Goal: Task Accomplishment & Management: Use online tool/utility

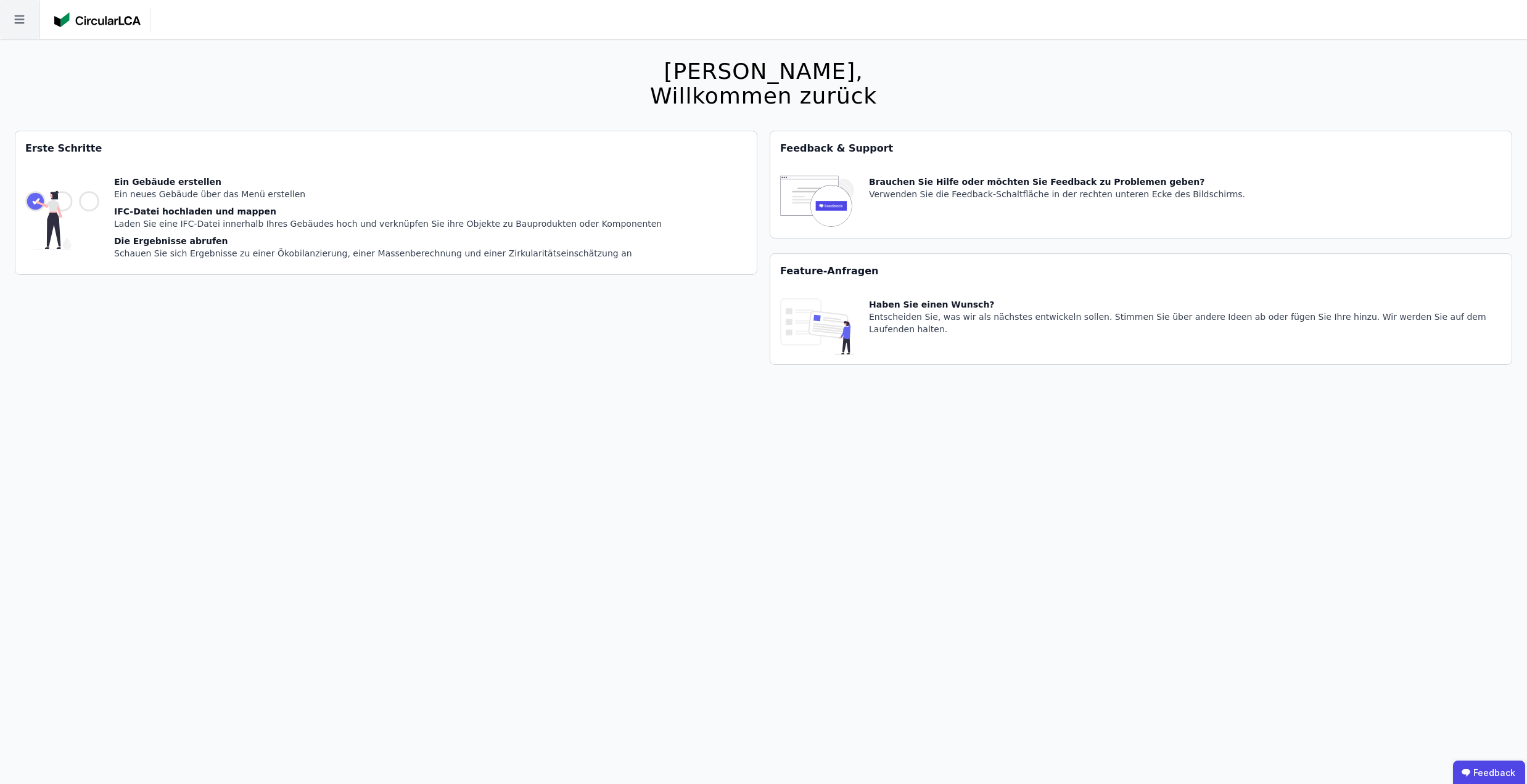
click at [35, 30] on icon at bounding box center [19, 19] width 39 height 39
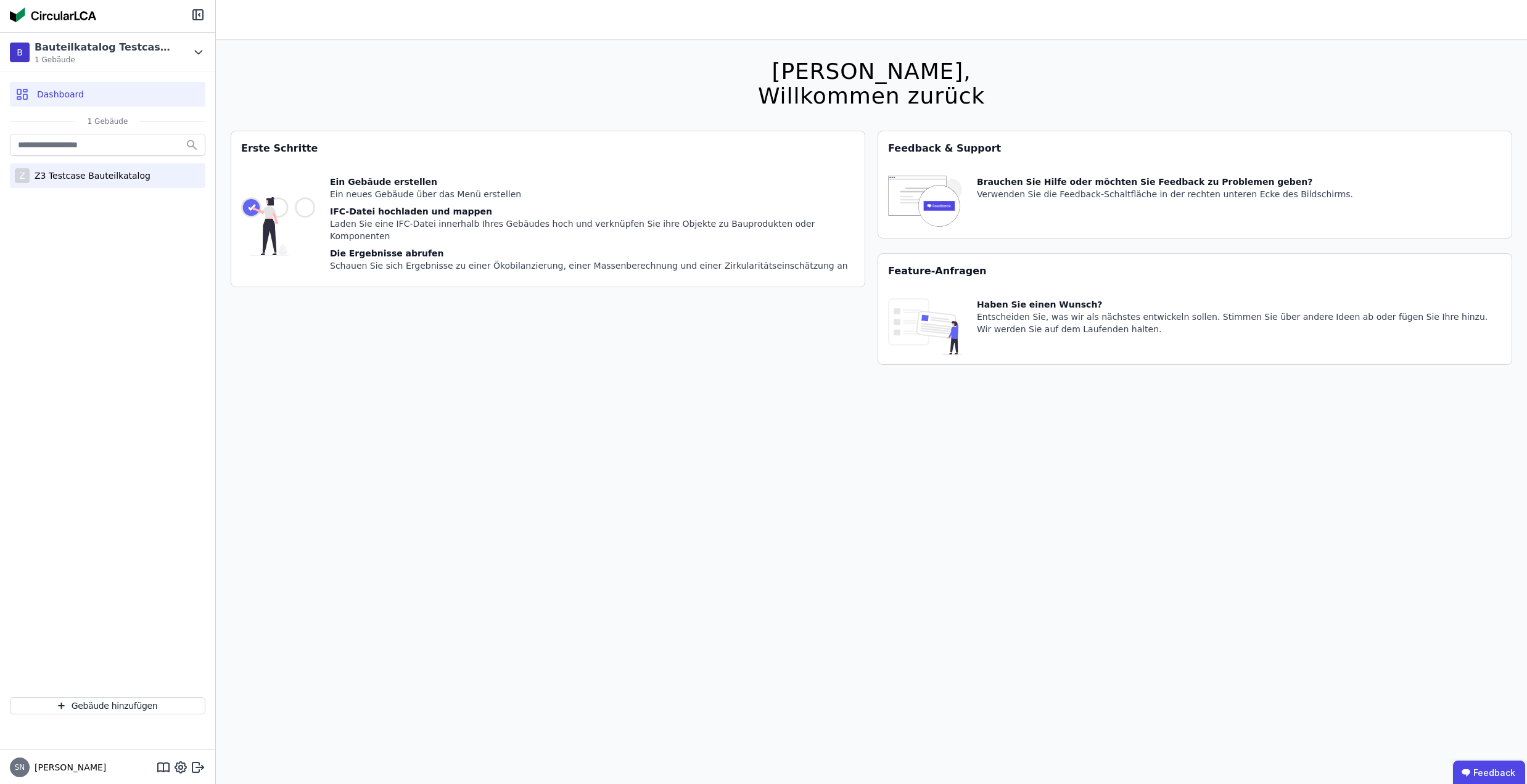
click at [105, 175] on div "Z3 Testcase Bauteilkatalog" at bounding box center [90, 175] width 121 height 12
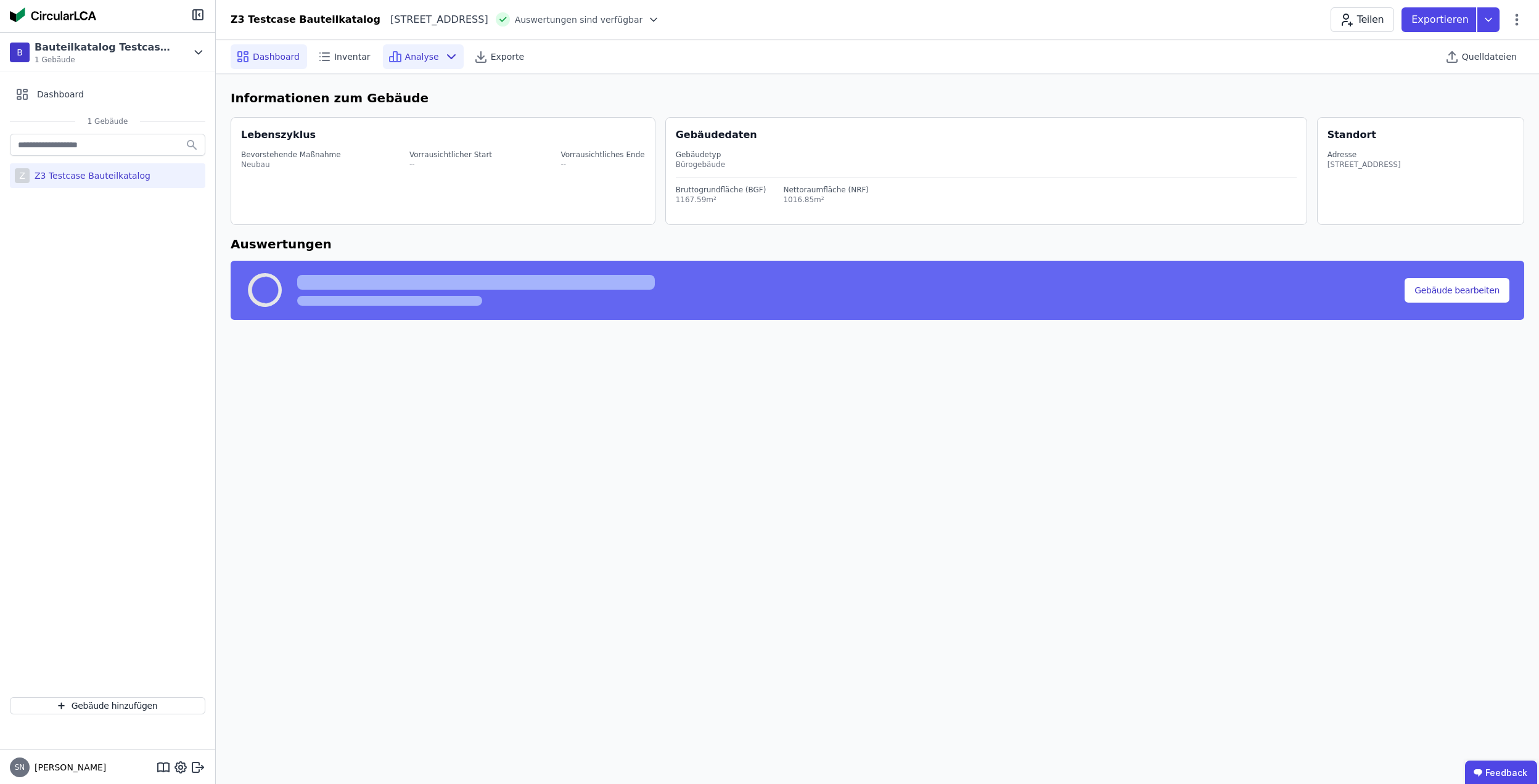
select select "*"
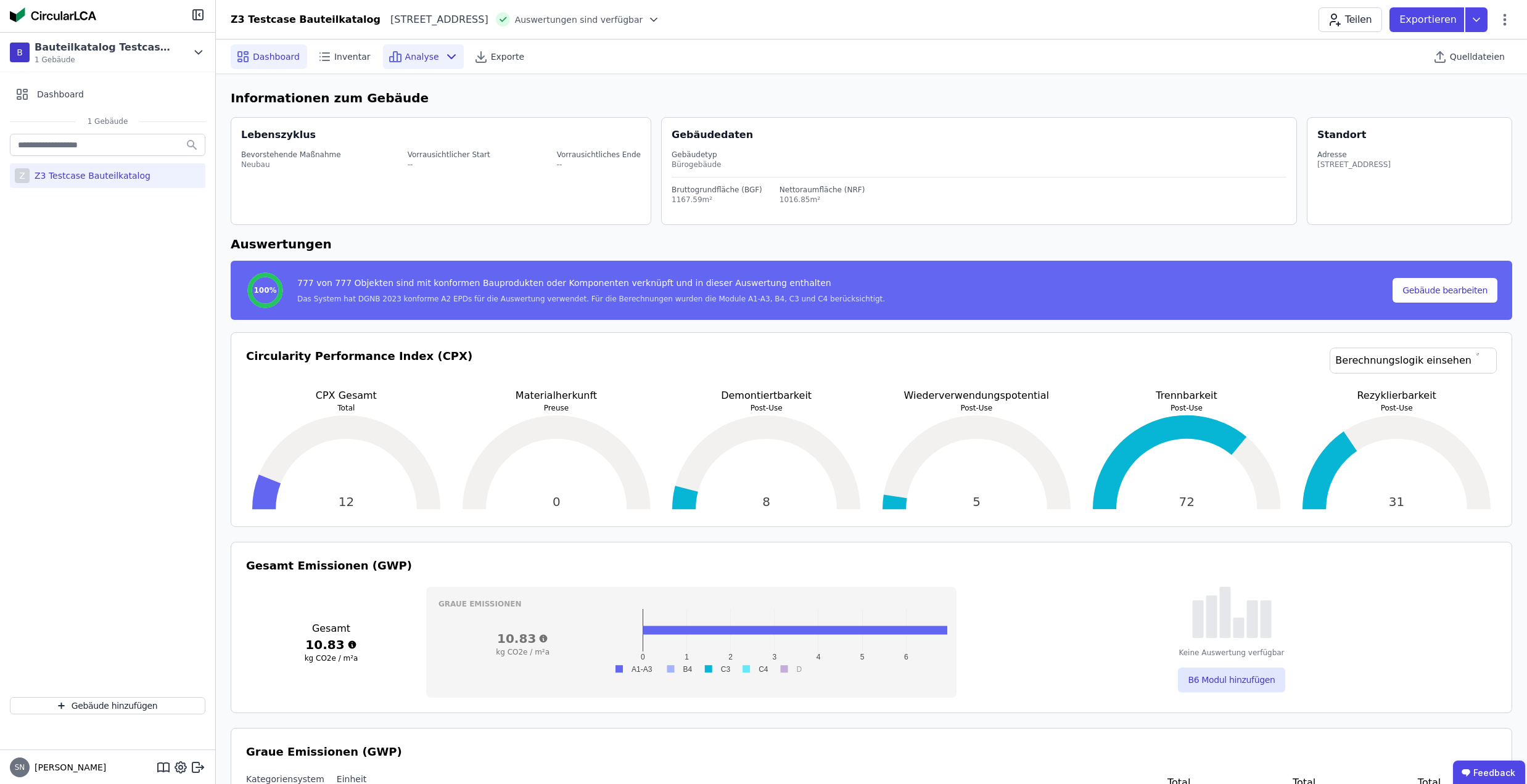
click at [397, 60] on icon at bounding box center [399, 58] width 3 height 8
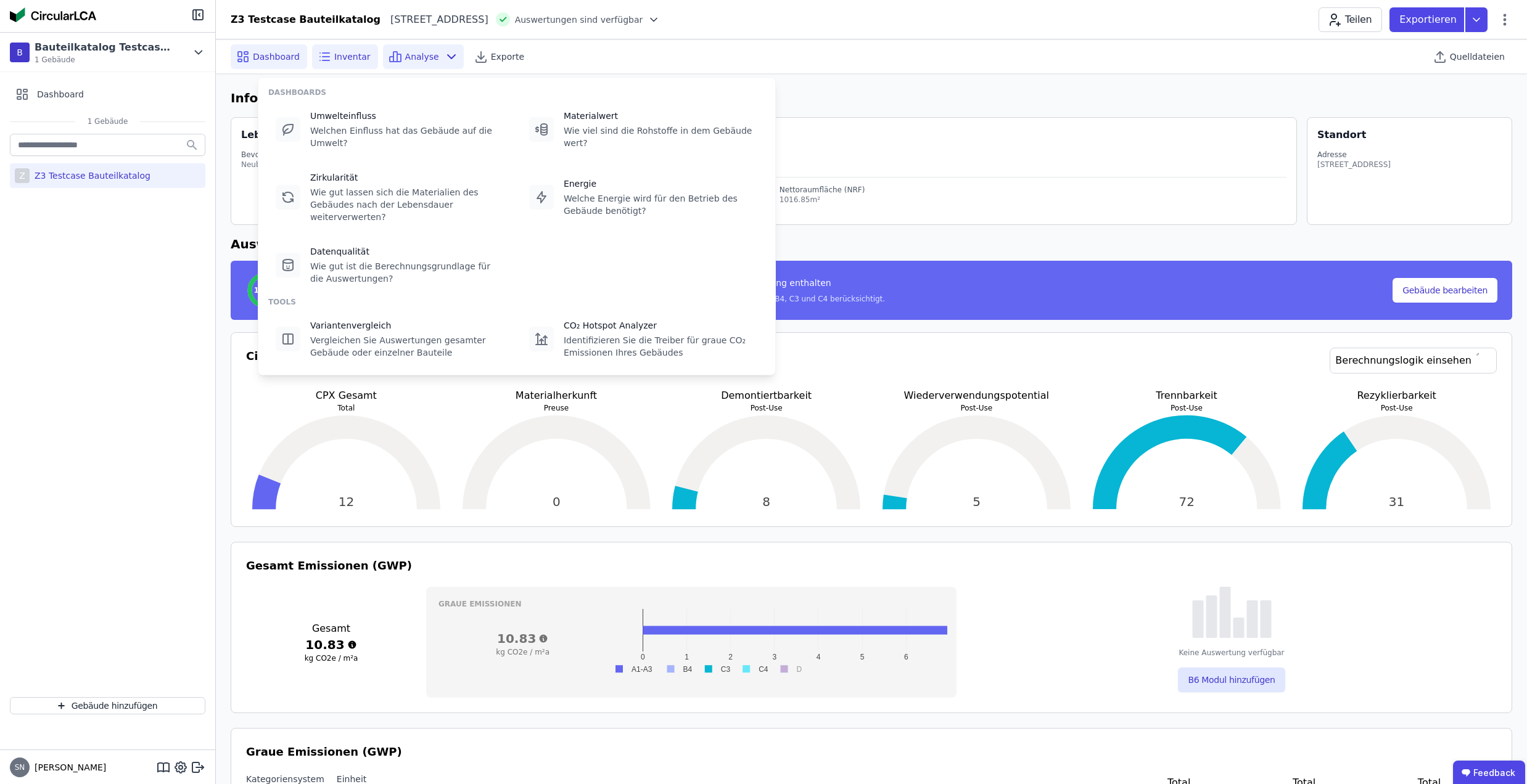
click at [322, 52] on icon at bounding box center [324, 56] width 15 height 15
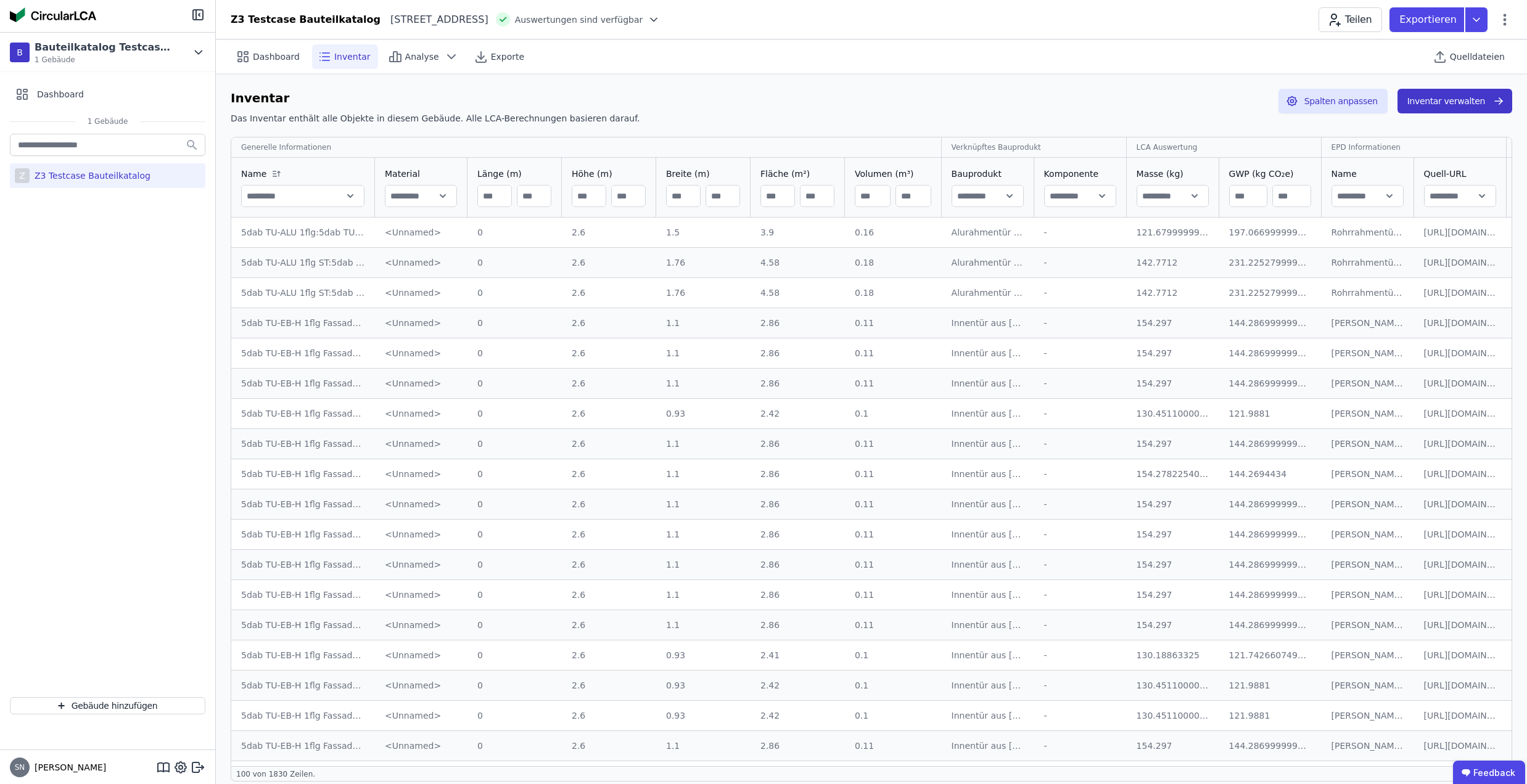
click at [1439, 105] on button "Inventar verwalten" at bounding box center [1454, 102] width 115 height 25
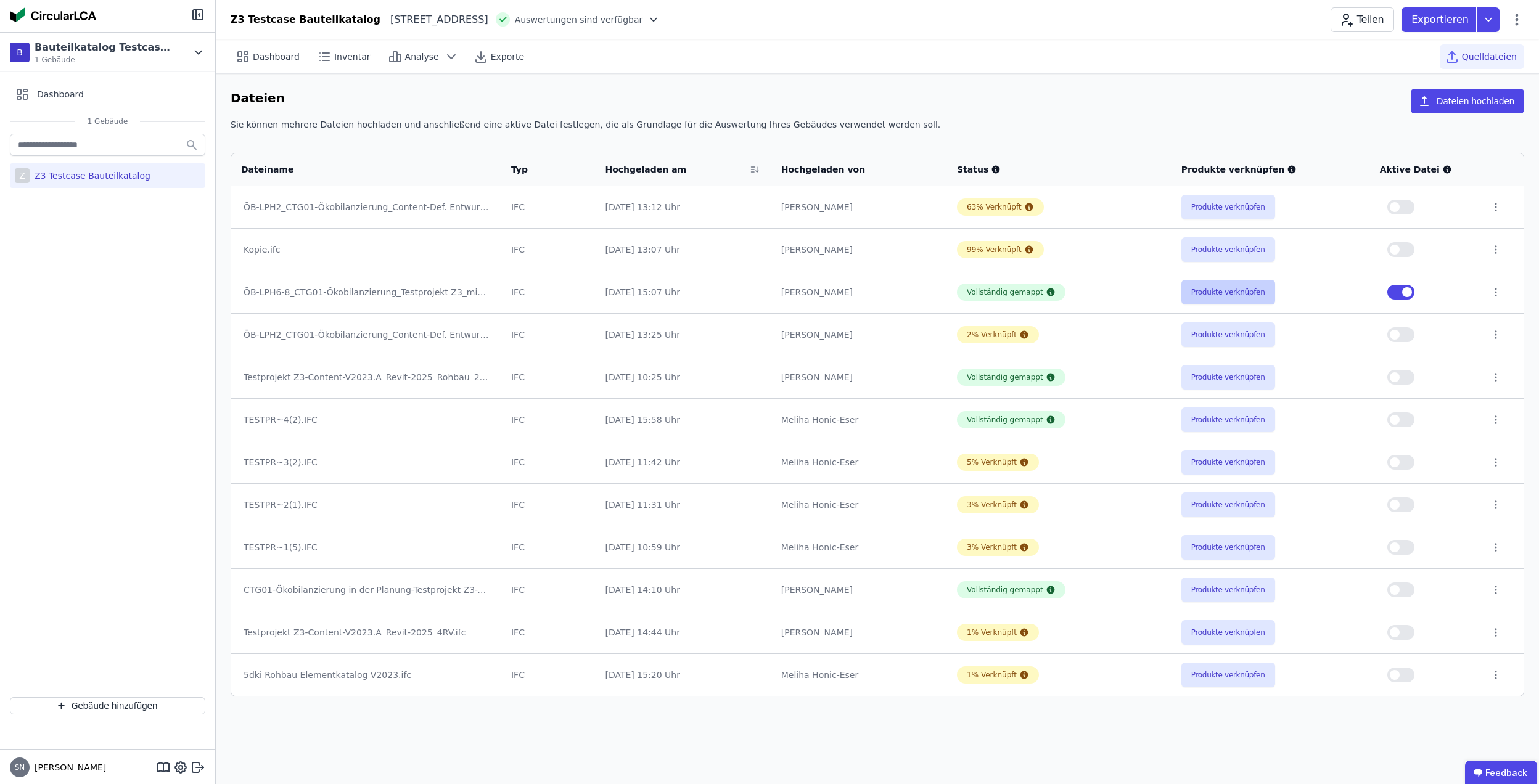
click at [1217, 300] on button "Produkte verknüpfen" at bounding box center [1228, 292] width 94 height 25
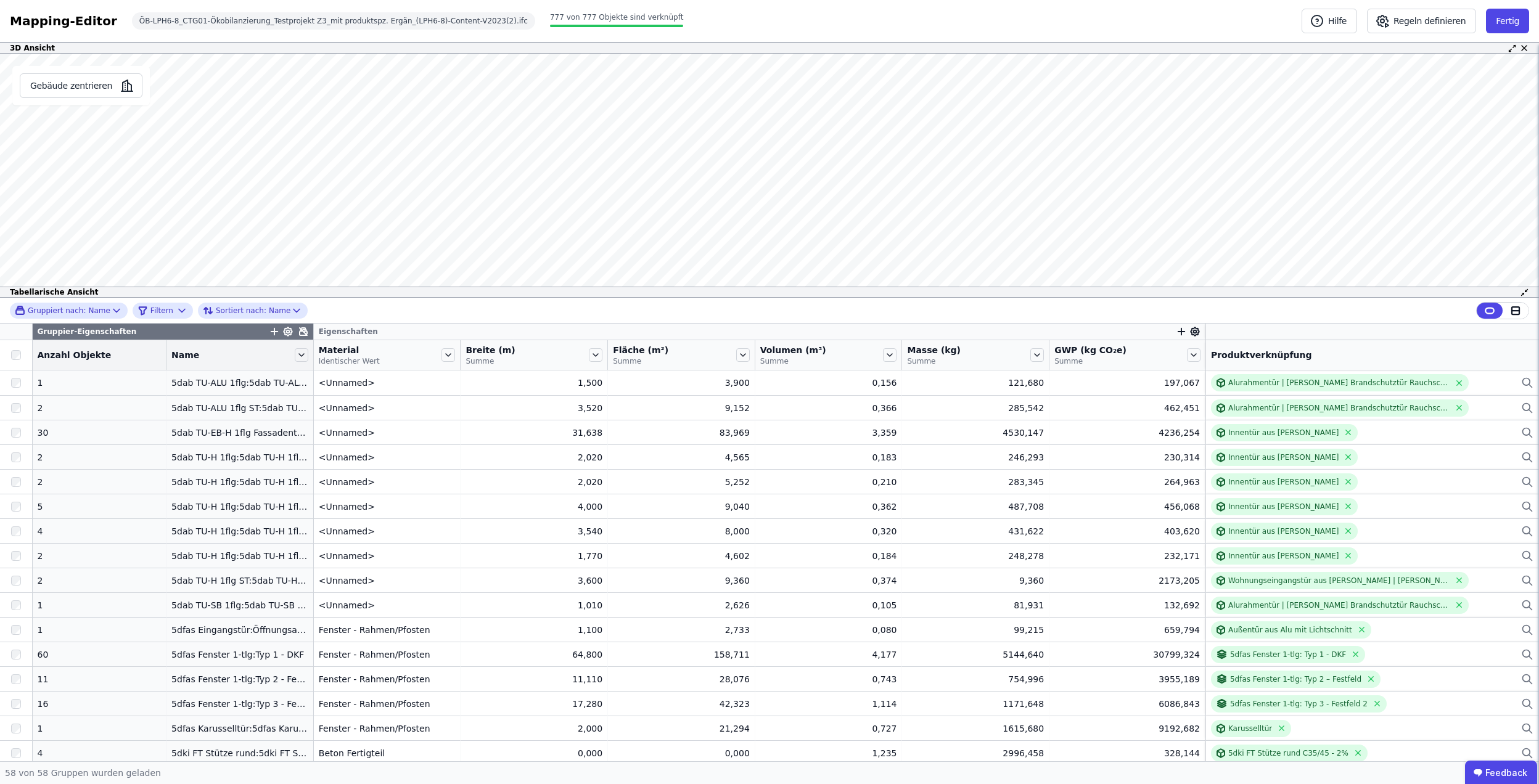
click at [1176, 331] on icon "button" at bounding box center [1181, 332] width 11 height 11
click at [1224, 413] on div "Importierte Eigenschaften" at bounding box center [1252, 419] width 151 height 22
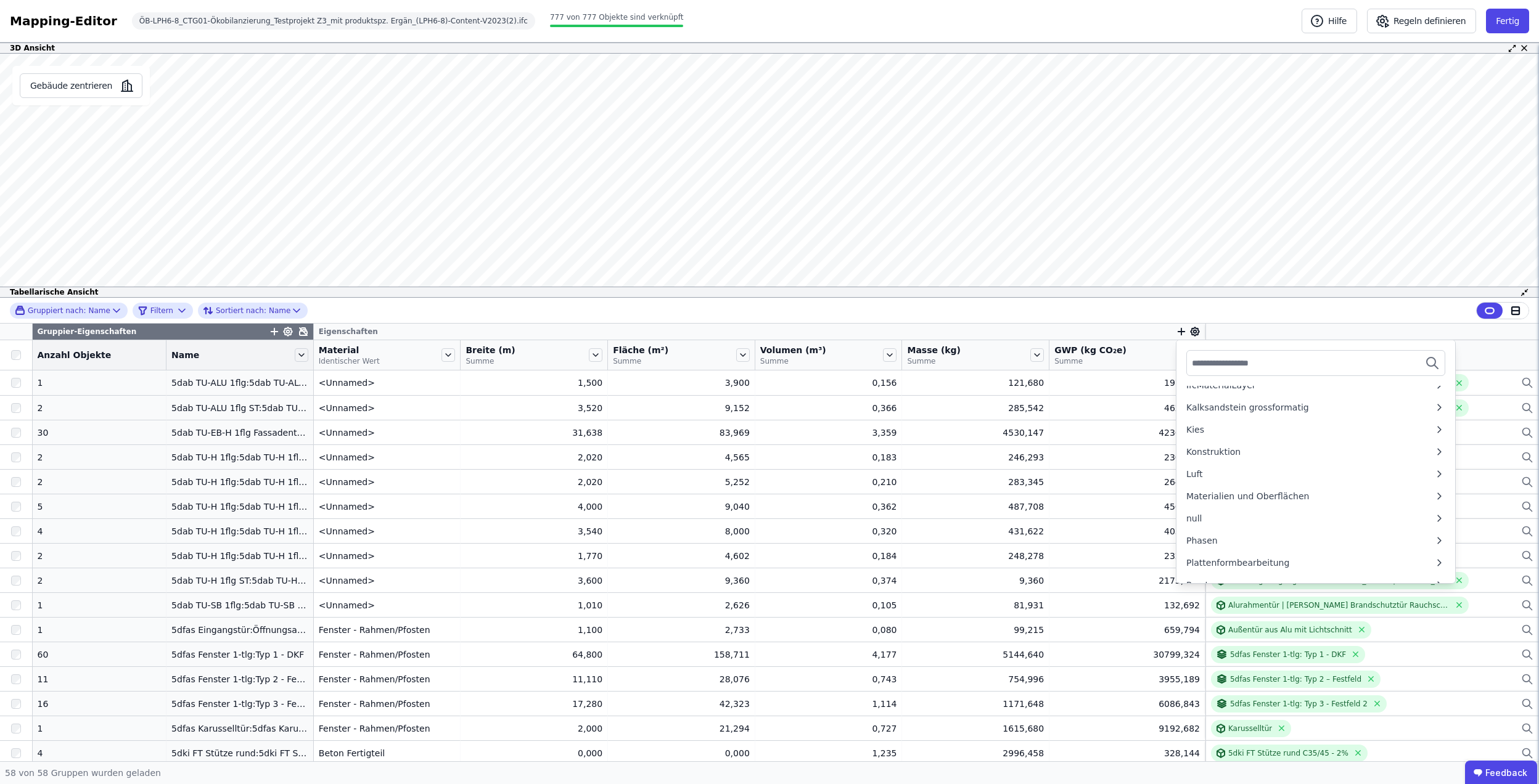
scroll to position [493, 0]
click at [1281, 484] on div "Materialien und Oberflächen" at bounding box center [1248, 482] width 123 height 12
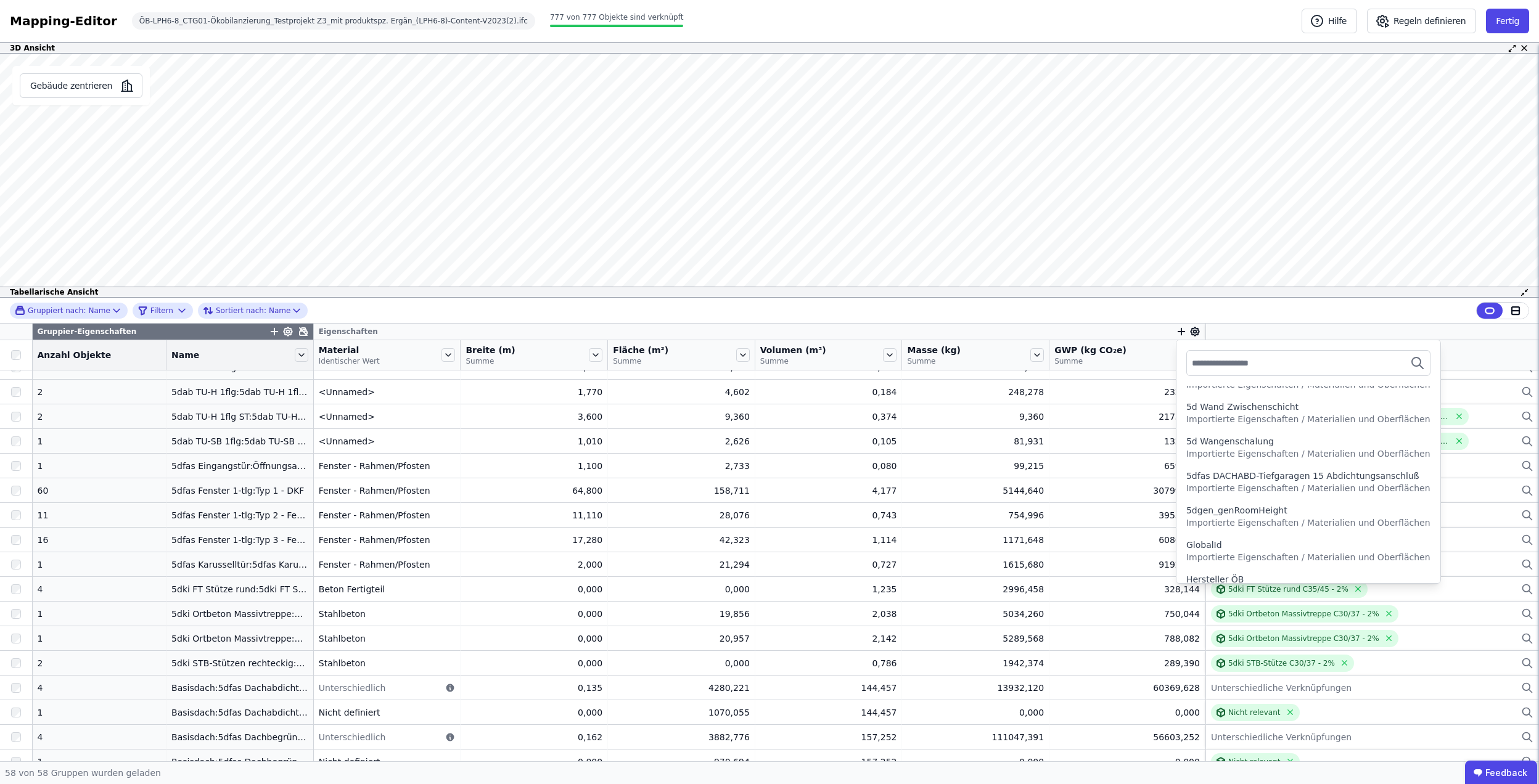
scroll to position [629, 0]
